Goal: Task Accomplishment & Management: Manage account settings

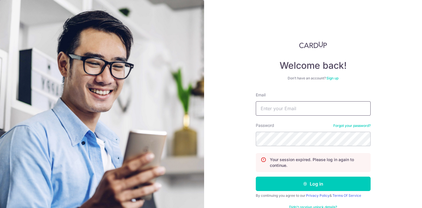
click at [283, 107] on input "Email" at bounding box center [313, 108] width 115 height 14
type input "[EMAIL_ADDRESS][DOMAIN_NAME]"
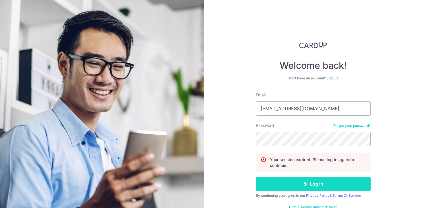
click at [288, 180] on button "Log in" at bounding box center [313, 183] width 115 height 14
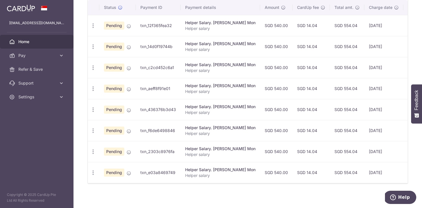
scroll to position [181, 0]
